Goal: Complete application form: Complete application form

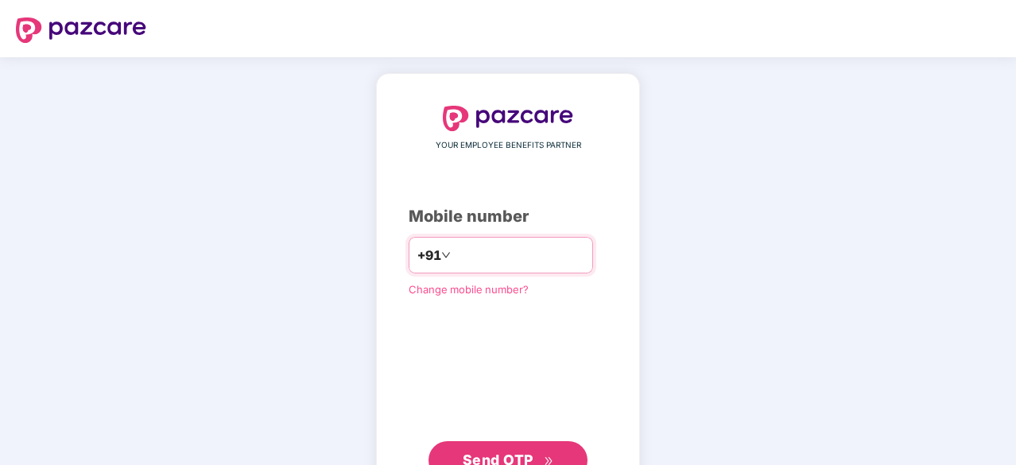
click at [515, 258] on input "number" at bounding box center [519, 255] width 130 height 25
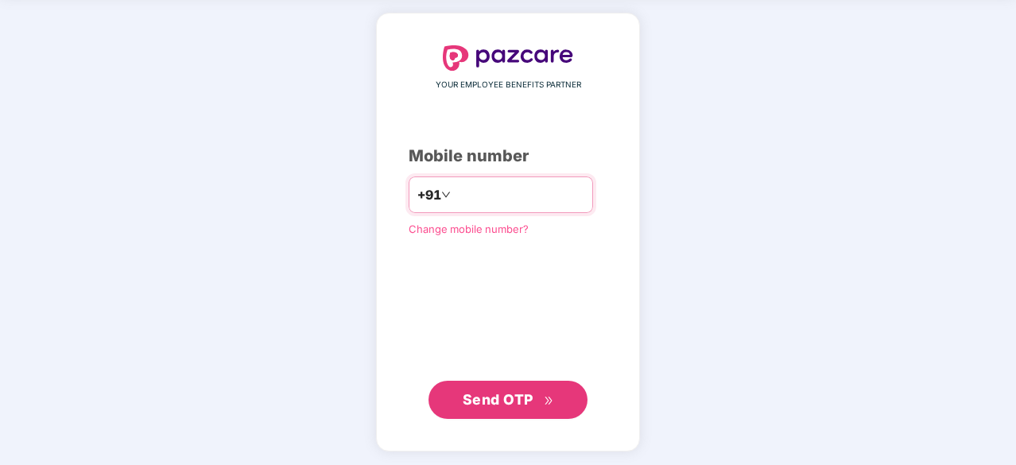
type input "**********"
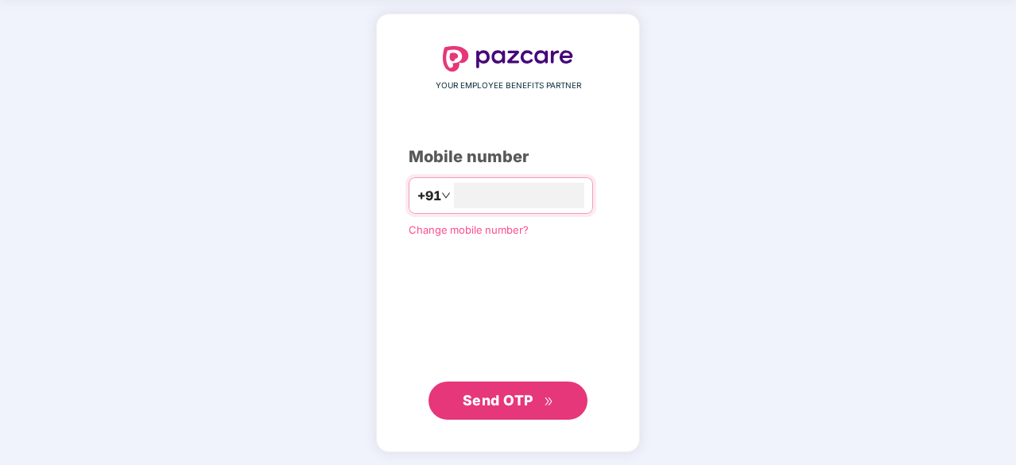
click at [491, 394] on span "Send OTP" at bounding box center [498, 400] width 71 height 17
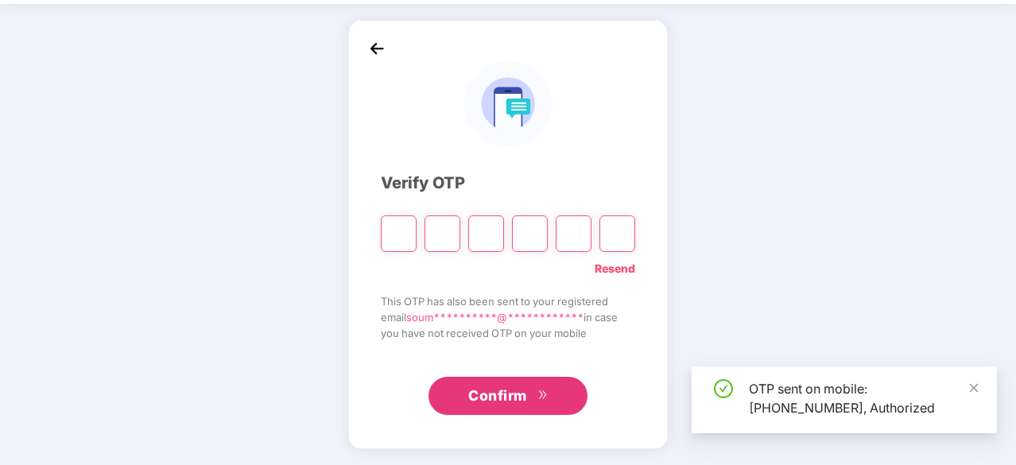
scroll to position [52, 0]
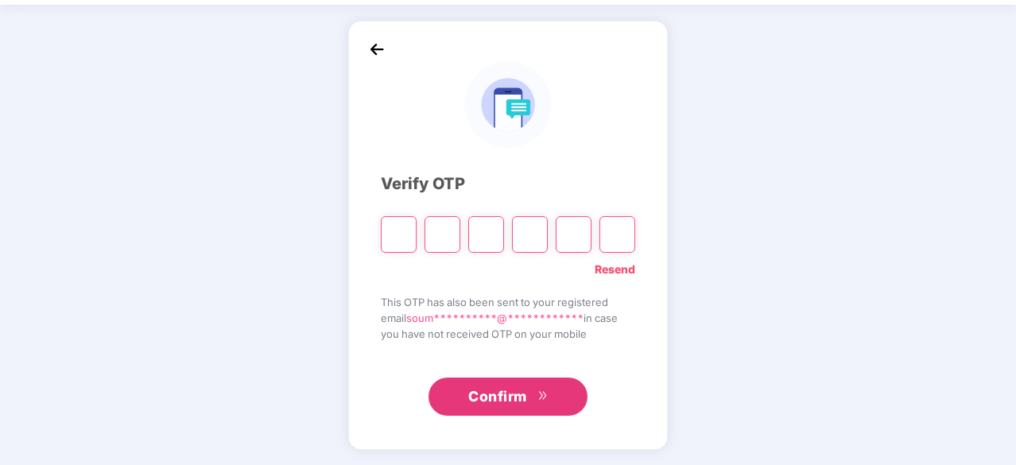
type input "*"
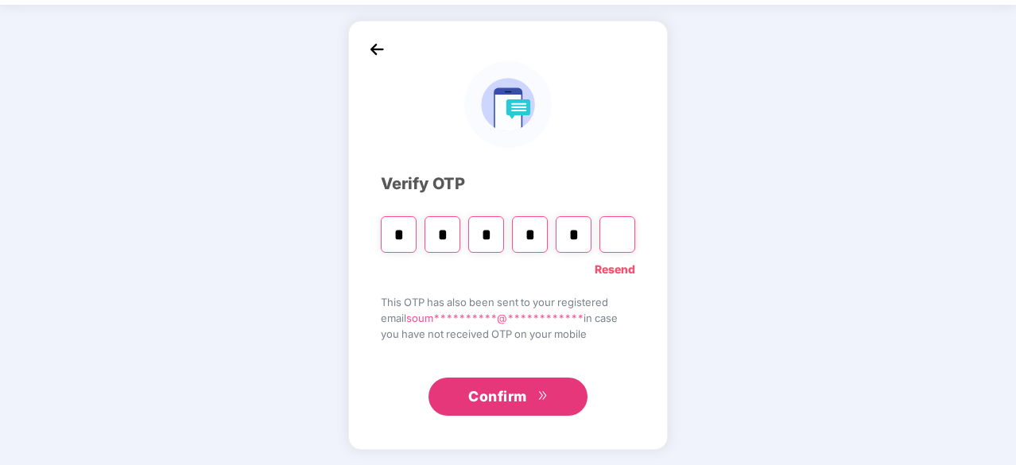
type input "*"
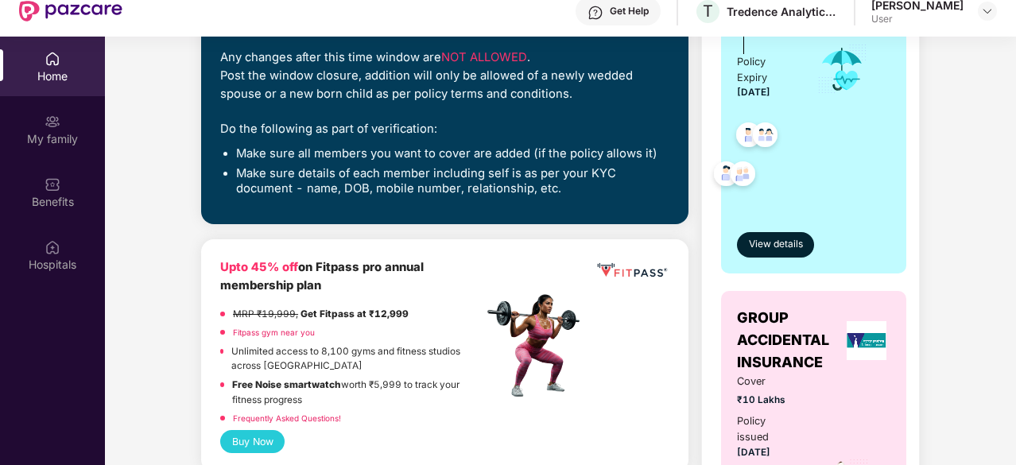
scroll to position [318, 0]
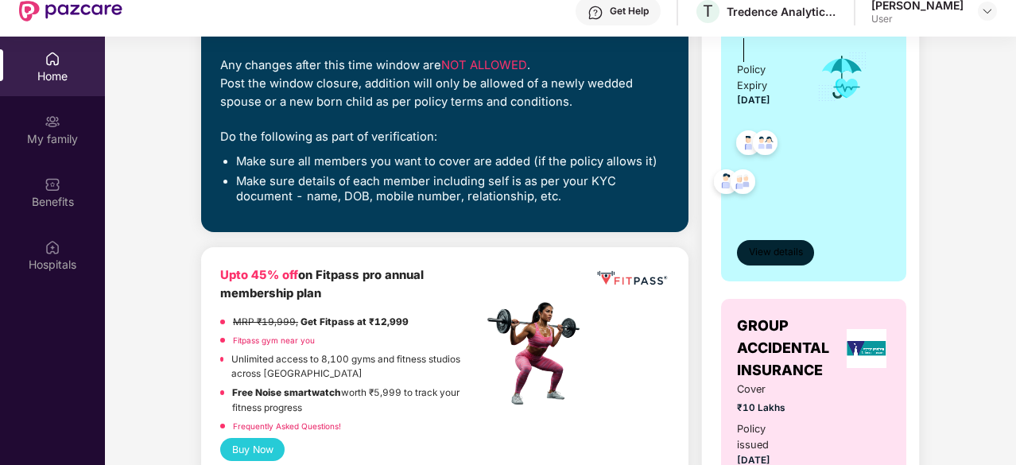
click at [779, 257] on span "View details" at bounding box center [776, 252] width 54 height 15
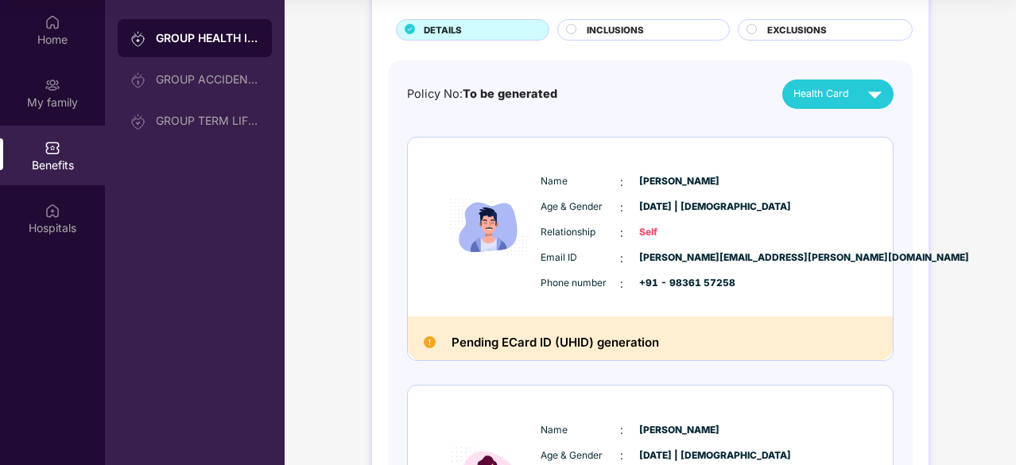
scroll to position [0, 0]
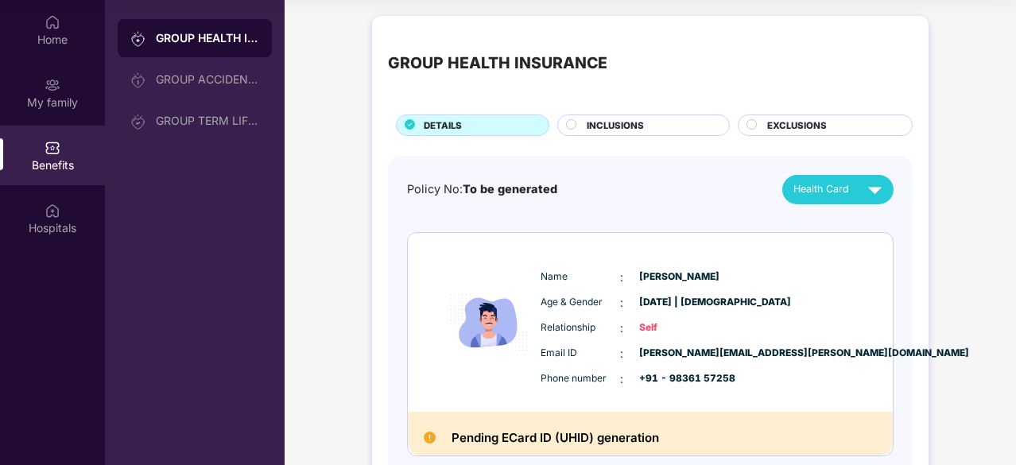
click at [752, 124] on circle at bounding box center [753, 124] width 10 height 10
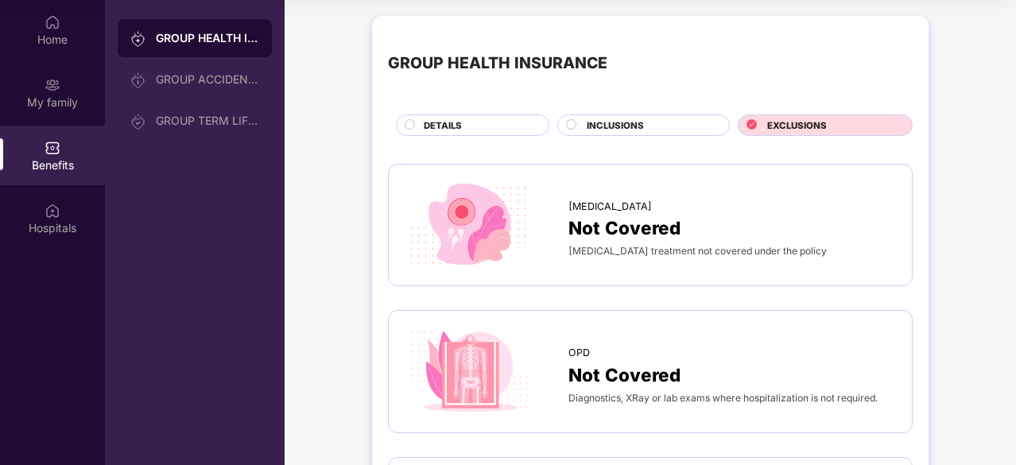
click at [572, 127] on circle at bounding box center [572, 124] width 10 height 10
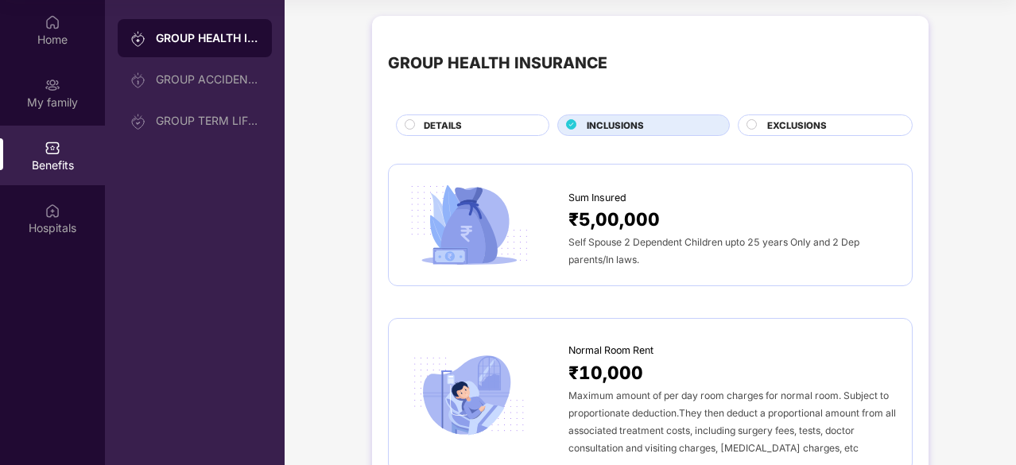
click at [411, 126] on circle at bounding box center [411, 124] width 10 height 10
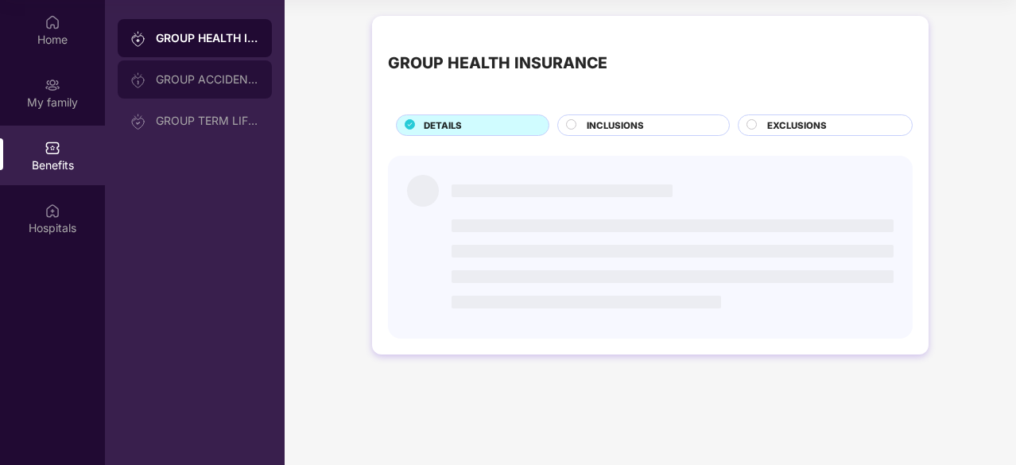
click at [182, 76] on div "GROUP ACCIDENTAL INSURANCE" at bounding box center [207, 79] width 103 height 13
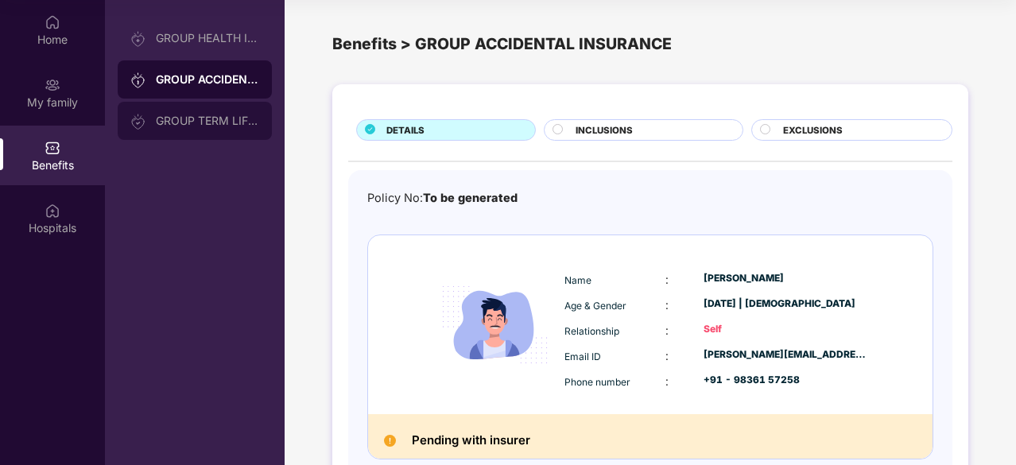
click at [193, 125] on div "GROUP TERM LIFE INSURANCE" at bounding box center [207, 121] width 103 height 13
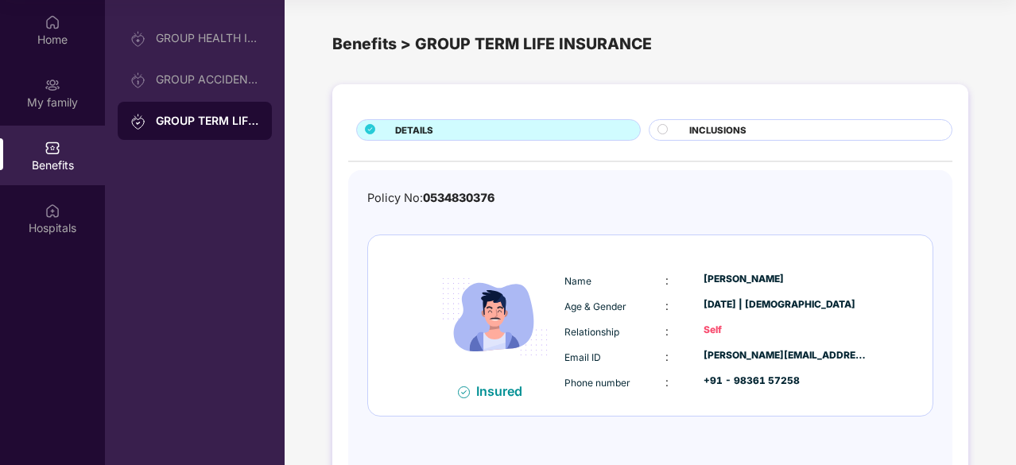
click at [710, 126] on span "INCLUSIONS" at bounding box center [717, 130] width 57 height 14
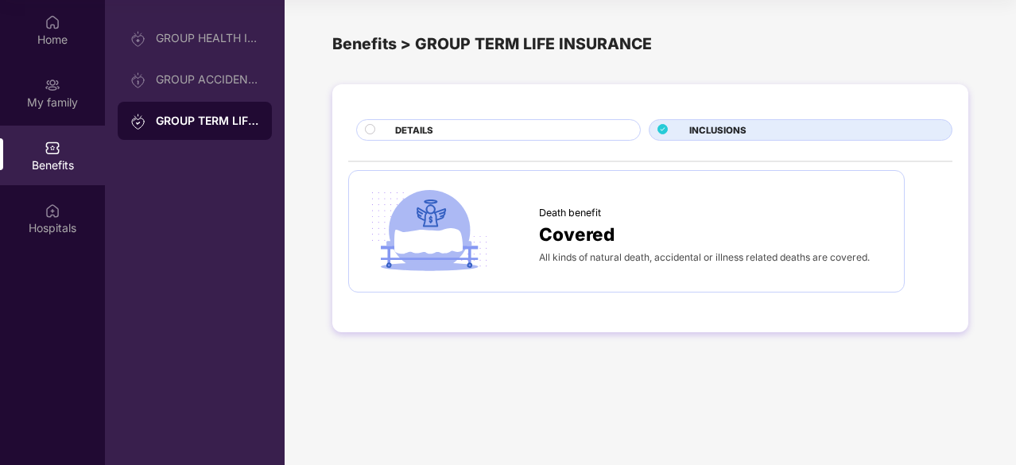
click at [495, 126] on div "DETAILS" at bounding box center [509, 131] width 245 height 17
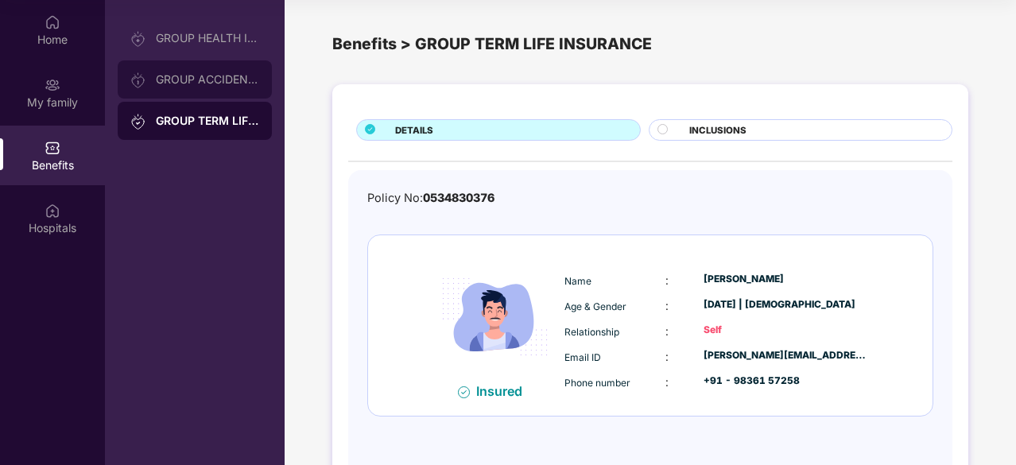
click at [211, 91] on div "GROUP ACCIDENTAL INSURANCE" at bounding box center [195, 79] width 154 height 38
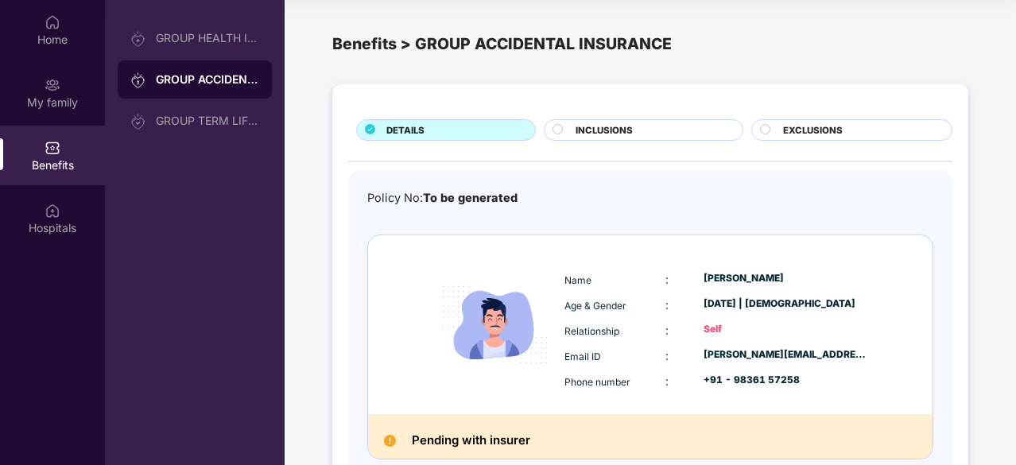
click at [628, 130] on span "INCLUSIONS" at bounding box center [604, 130] width 57 height 14
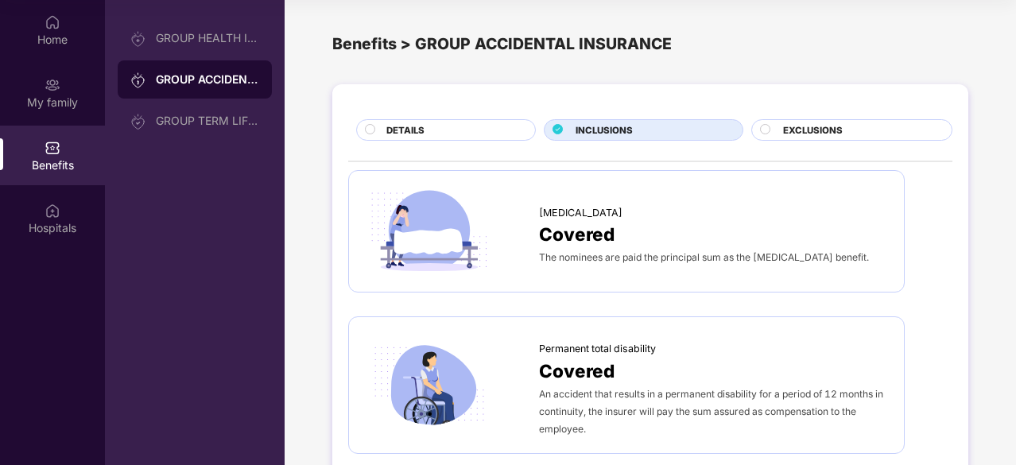
click at [382, 123] on div "DETAILS" at bounding box center [453, 131] width 149 height 17
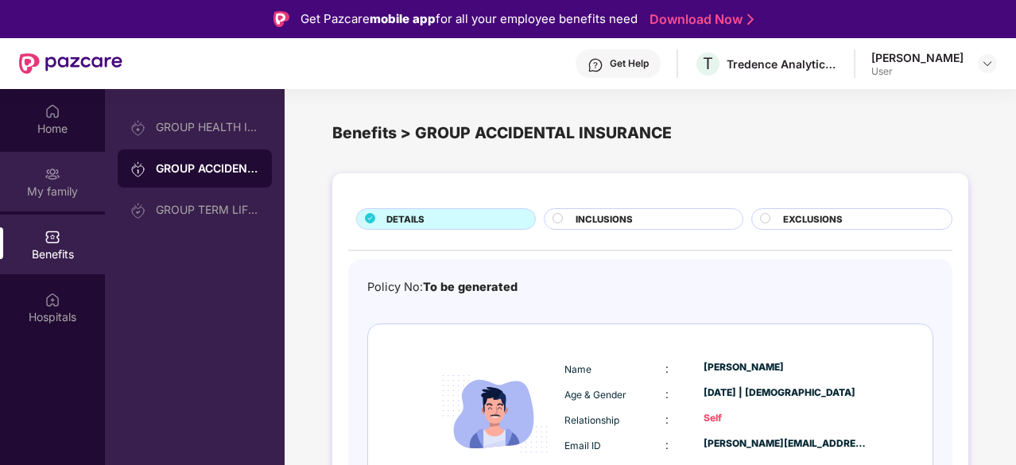
click at [52, 176] on img at bounding box center [53, 174] width 16 height 16
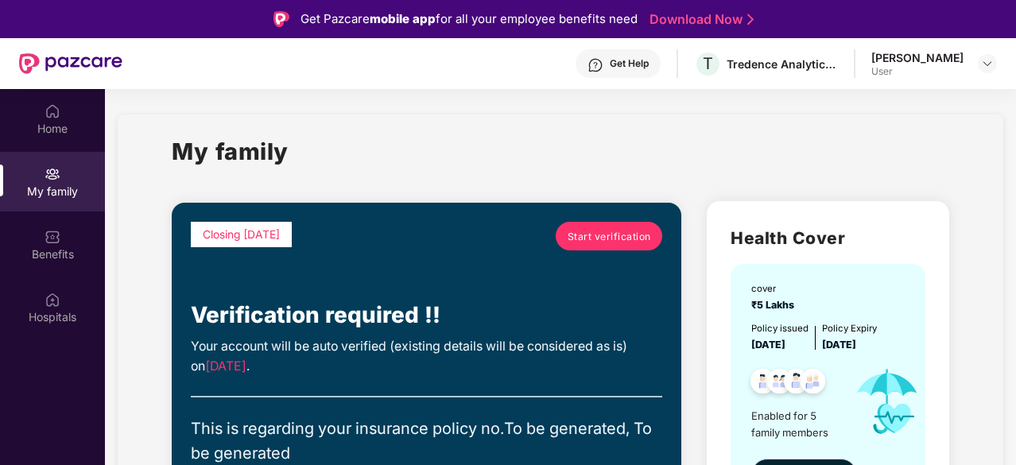
click at [641, 243] on span "Start verification" at bounding box center [609, 236] width 83 height 15
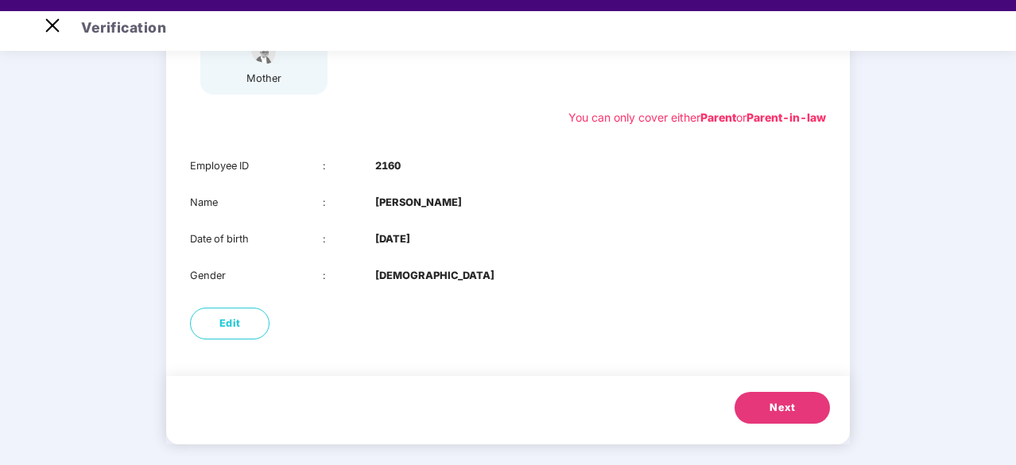
scroll to position [38, 0]
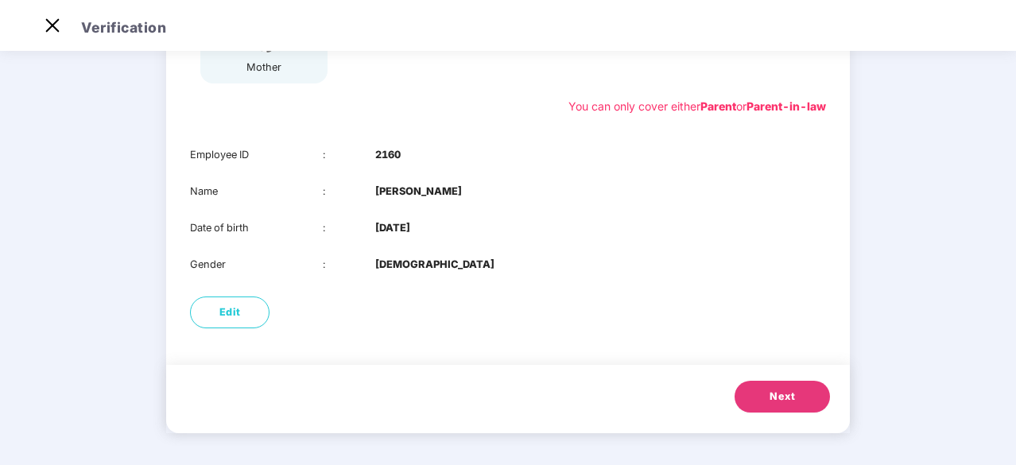
click at [783, 395] on span "Next" at bounding box center [782, 397] width 25 height 16
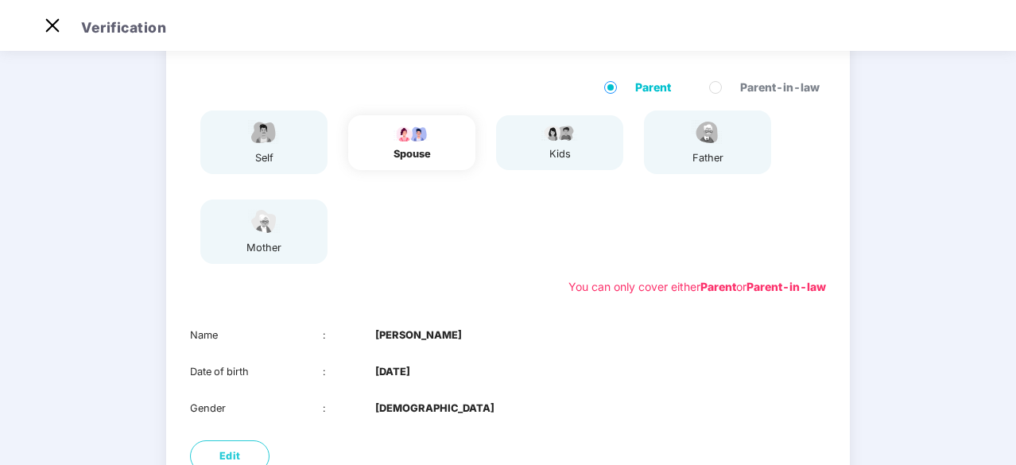
scroll to position [98, 0]
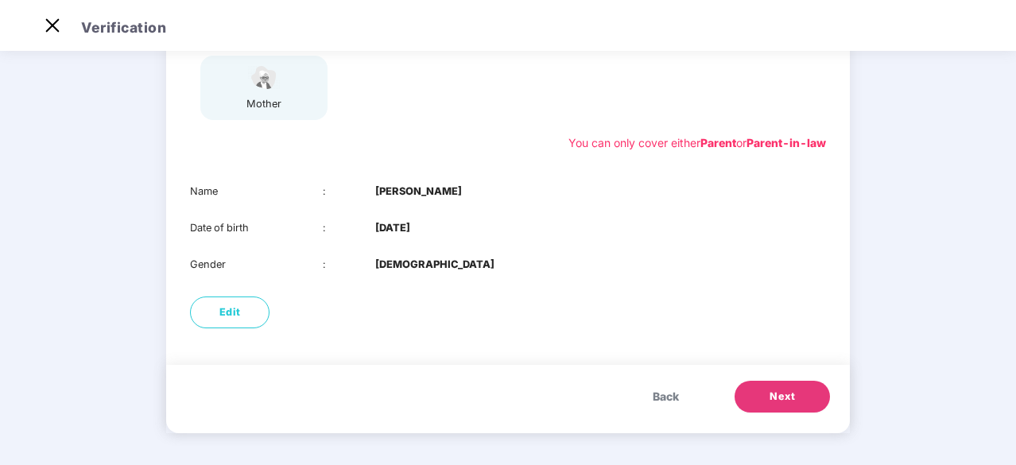
click at [768, 383] on button "Next" at bounding box center [782, 397] width 95 height 32
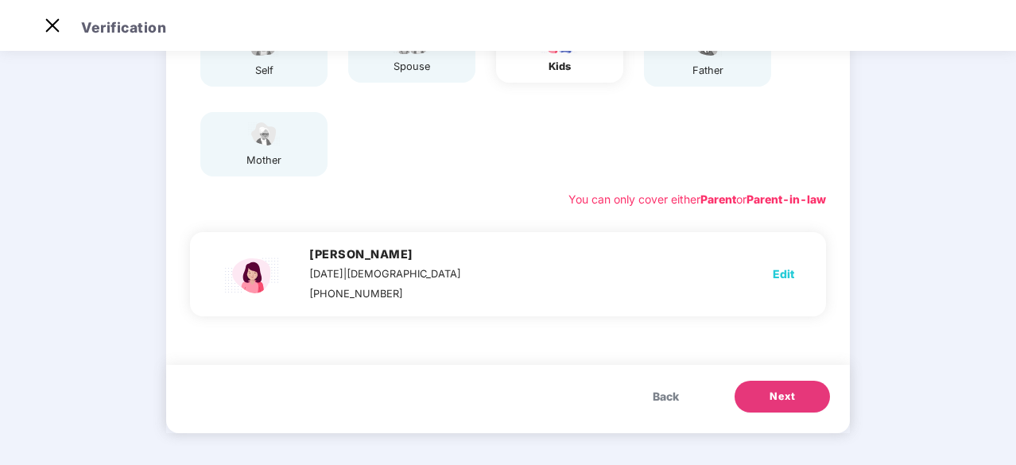
click at [782, 273] on span "Edit" at bounding box center [783, 274] width 21 height 17
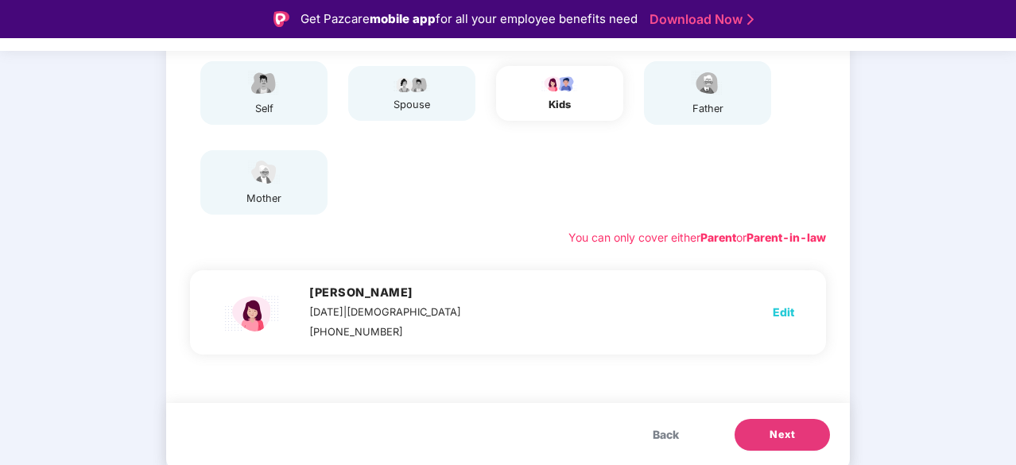
select select "******"
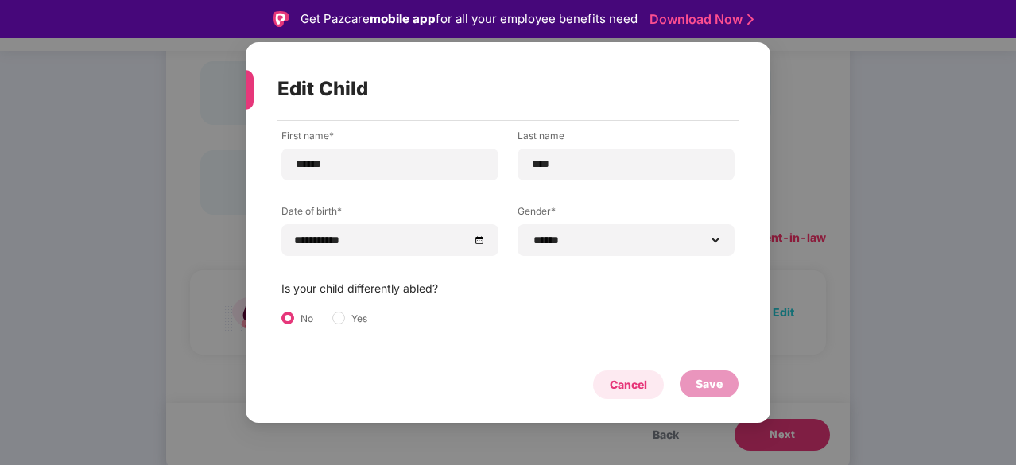
click at [622, 381] on div "Cancel" at bounding box center [628, 384] width 37 height 17
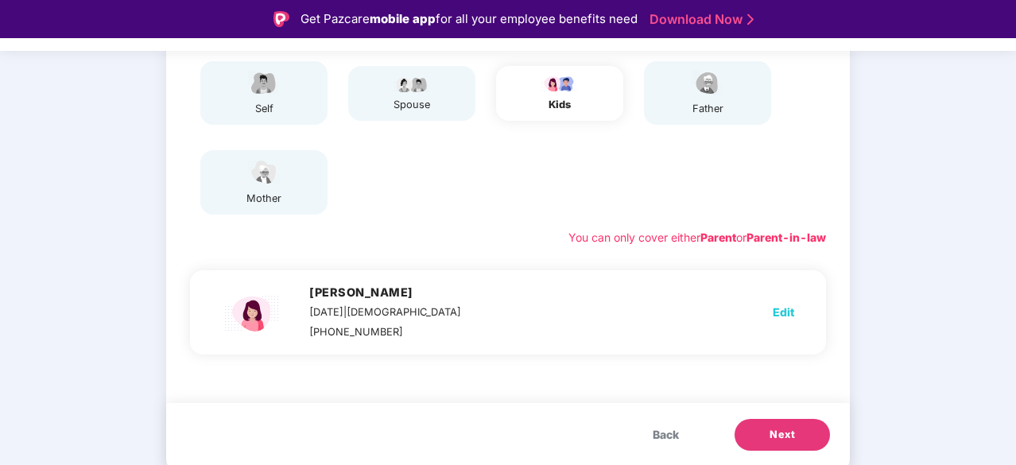
click at [790, 432] on span "Next" at bounding box center [782, 435] width 25 height 16
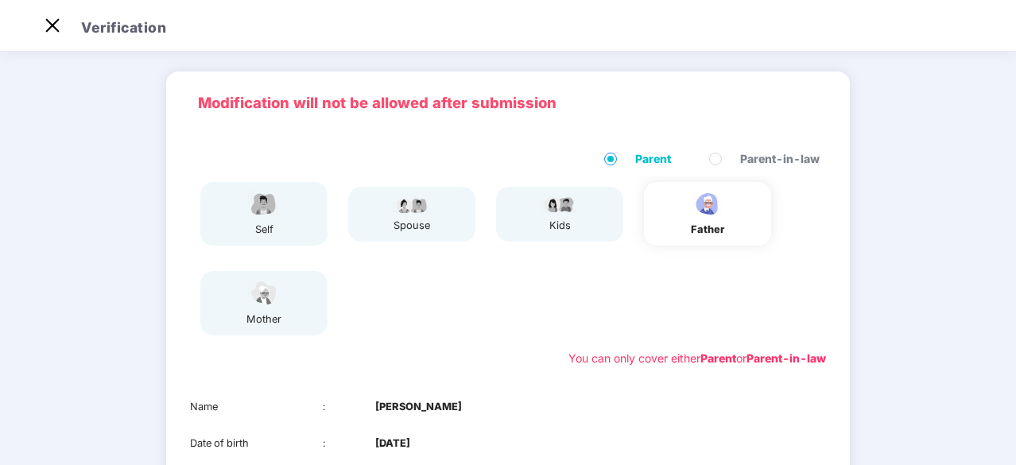
scroll to position [200, 0]
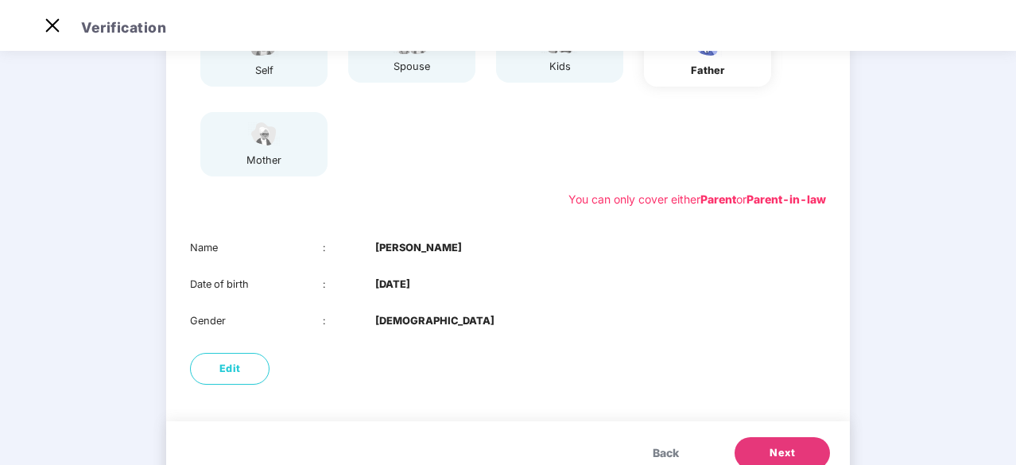
click at [806, 443] on button "Next" at bounding box center [782, 453] width 95 height 32
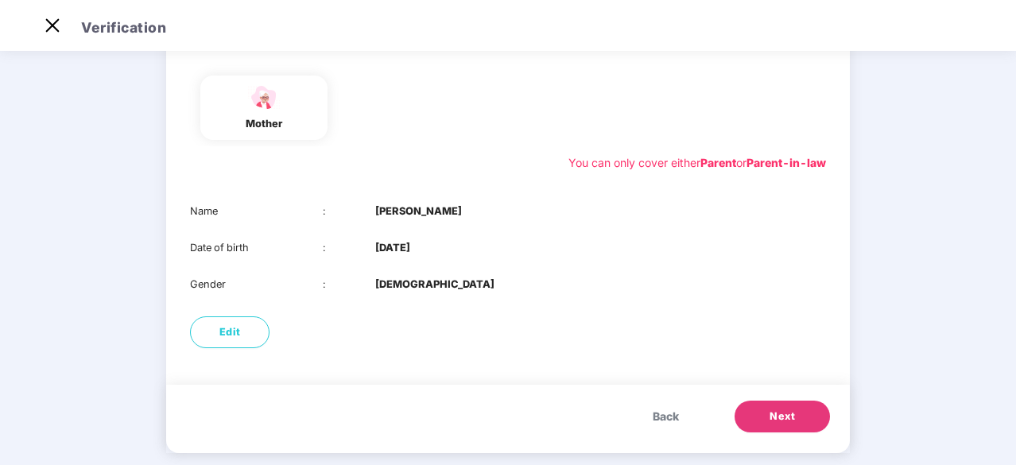
scroll to position [257, 0]
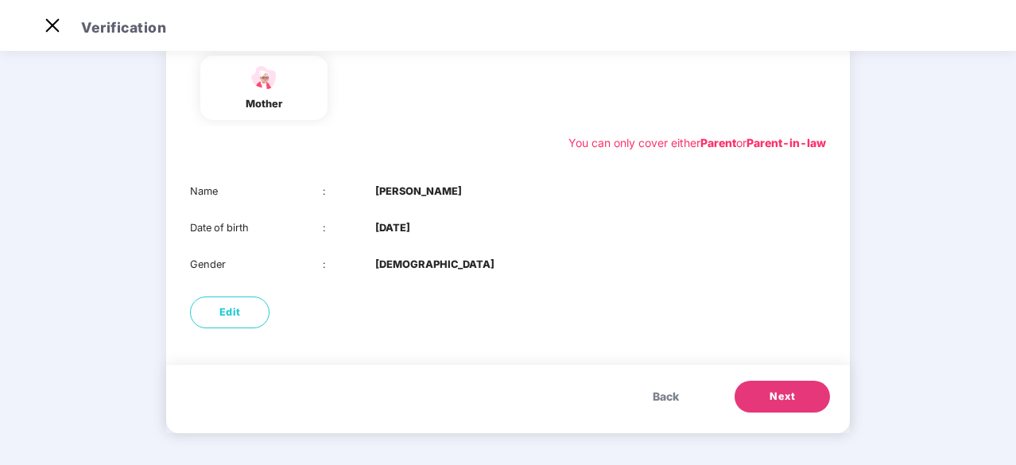
click at [784, 406] on button "Next" at bounding box center [782, 397] width 95 height 32
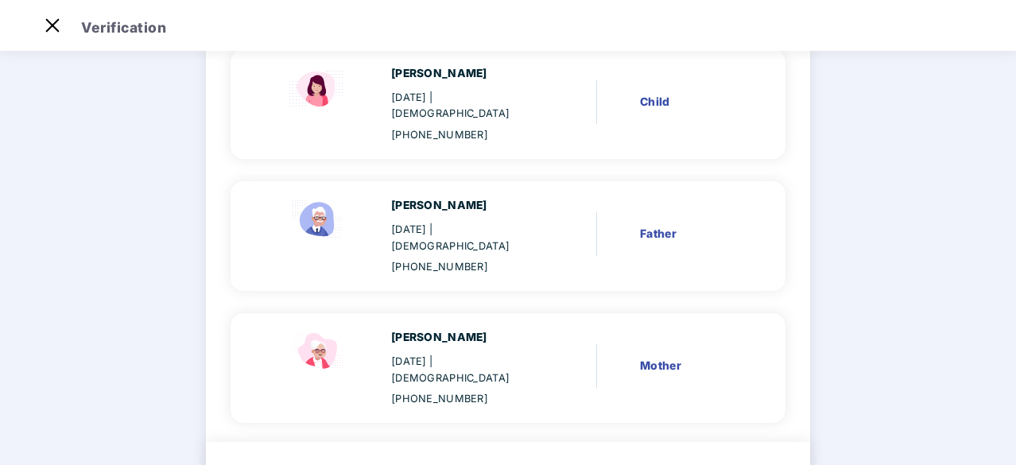
scroll to position [437, 0]
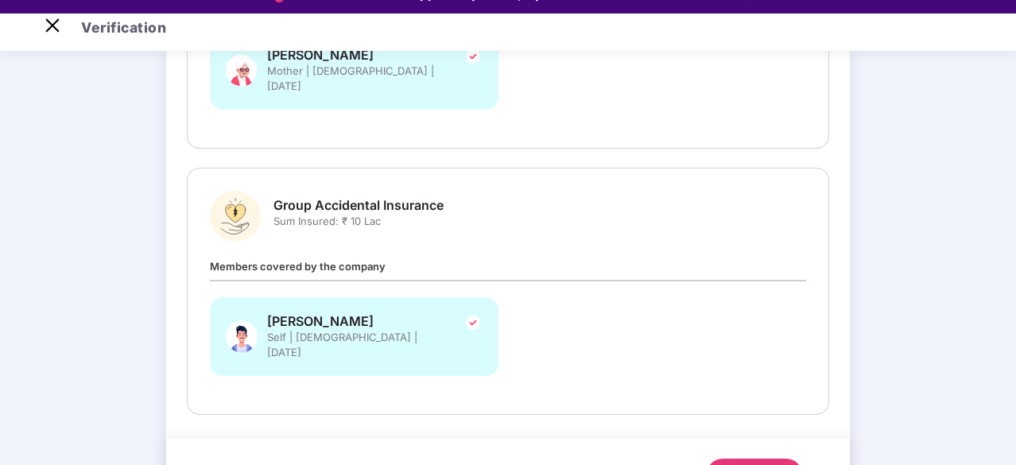
scroll to position [38, 0]
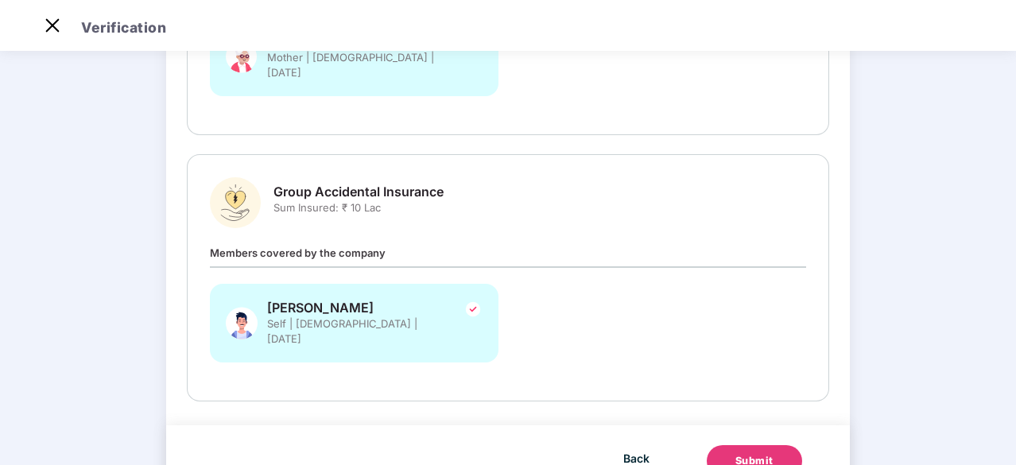
click at [765, 453] on div "Submit" at bounding box center [755, 461] width 38 height 16
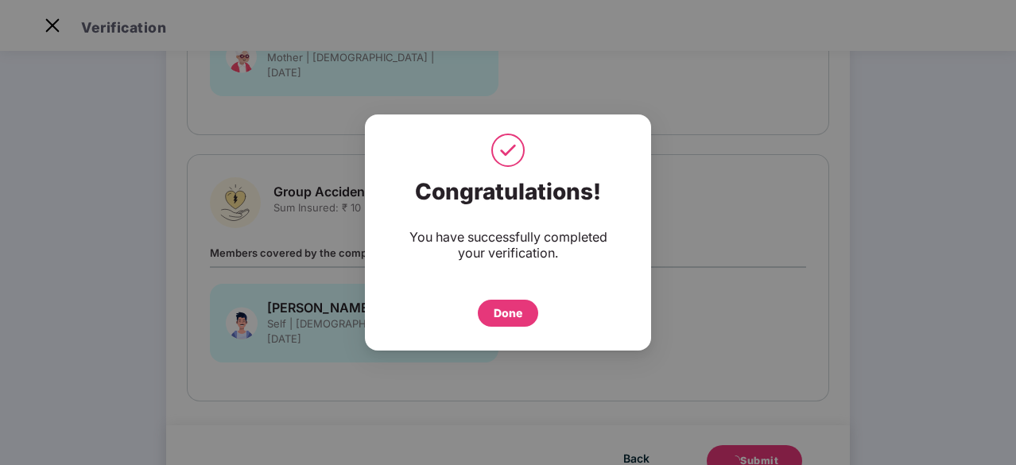
click at [518, 306] on div "Done" at bounding box center [508, 313] width 29 height 17
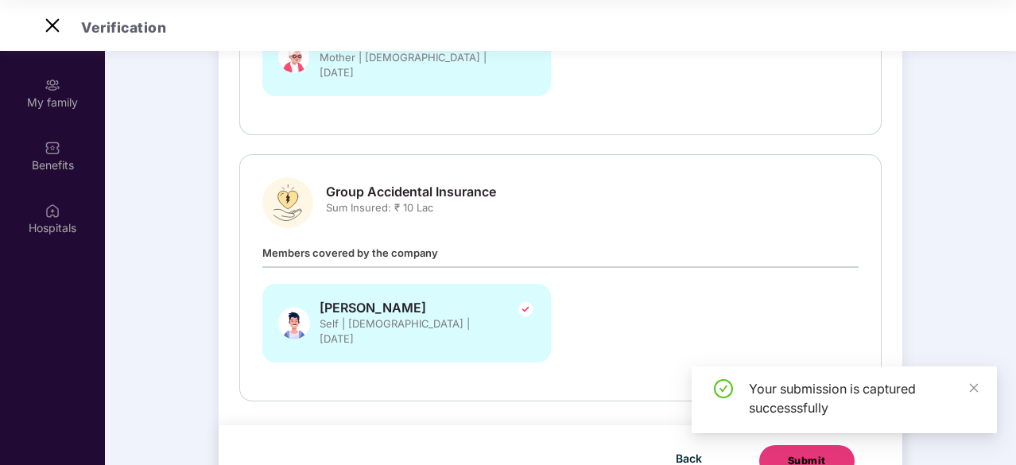
scroll to position [447, 0]
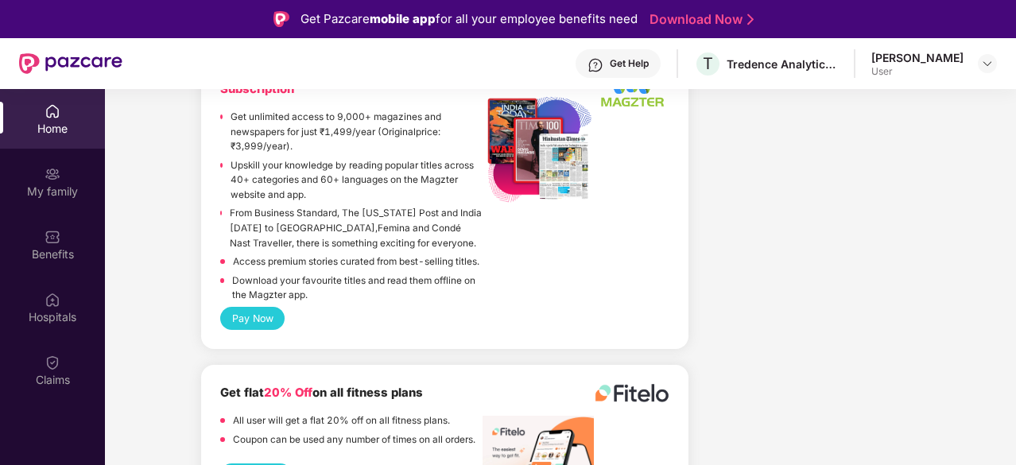
scroll to position [3560, 0]
